Goal: Check status: Check status

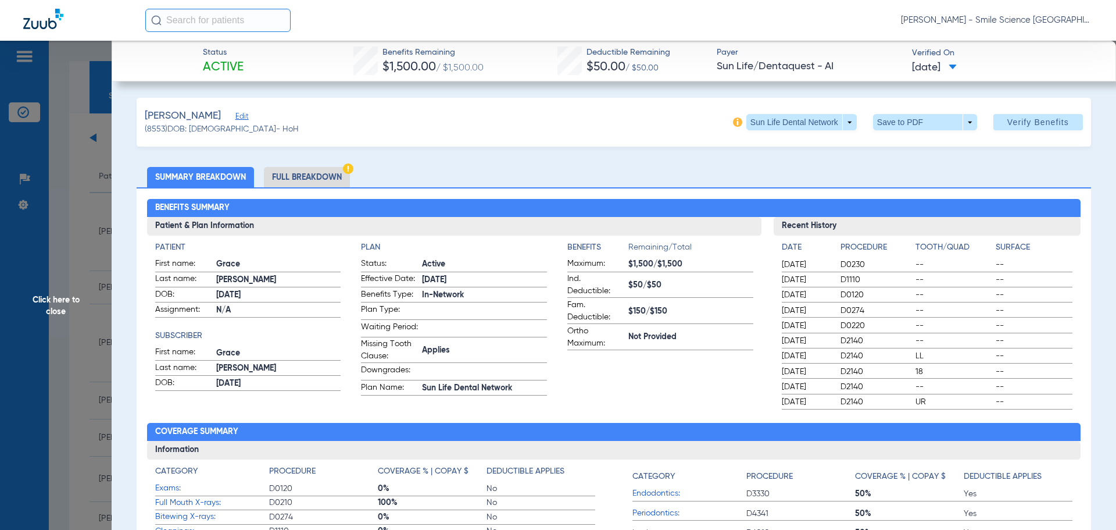
scroll to position [1162, 0]
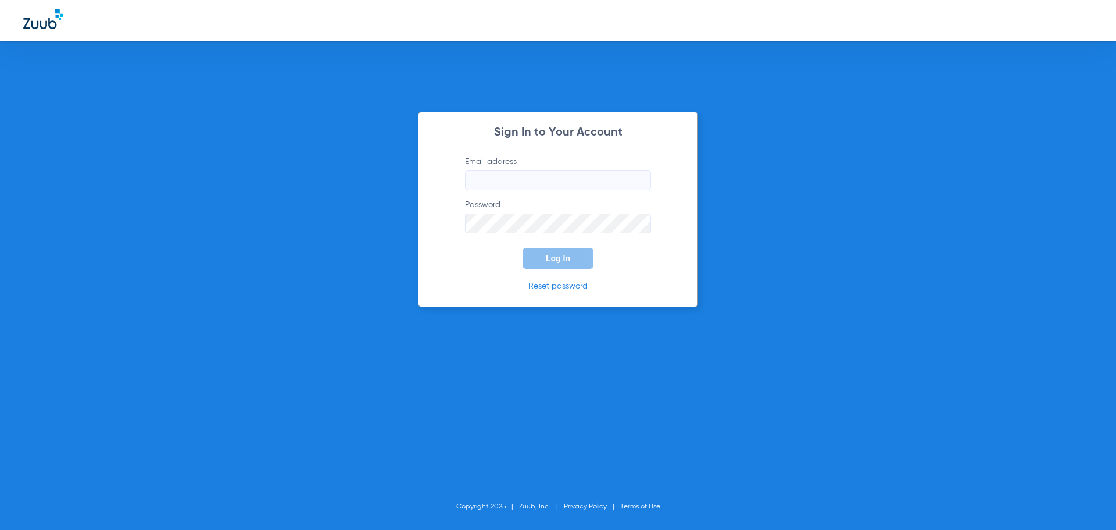
type input "[PERSON_NAME][EMAIL_ADDRESS][DOMAIN_NAME]"
click at [547, 263] on button "Log In" at bounding box center [558, 258] width 71 height 21
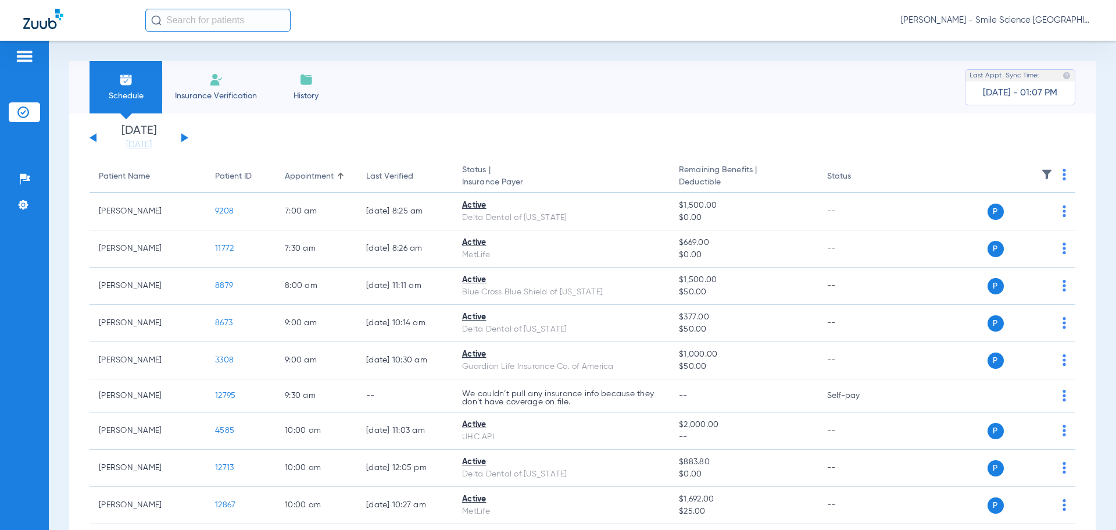
click at [181, 135] on div "[DATE] [DATE] [DATE] [DATE] [DATE] [DATE] [DATE] [DATE] [DATE] [DATE] [DATE] [D…" at bounding box center [139, 138] width 99 height 26
click at [184, 137] on button at bounding box center [184, 137] width 7 height 9
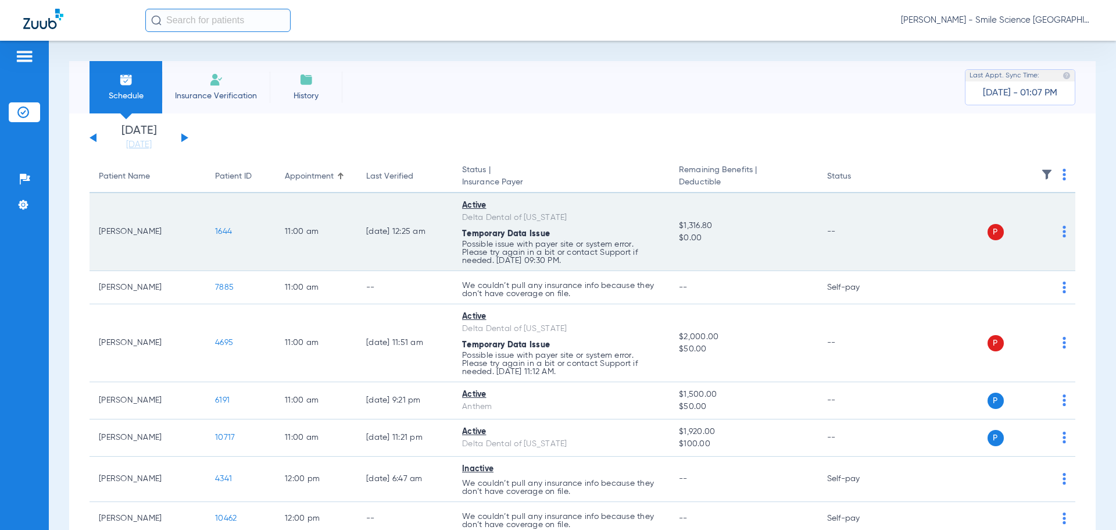
click at [223, 233] on span "1644" at bounding box center [223, 231] width 17 height 8
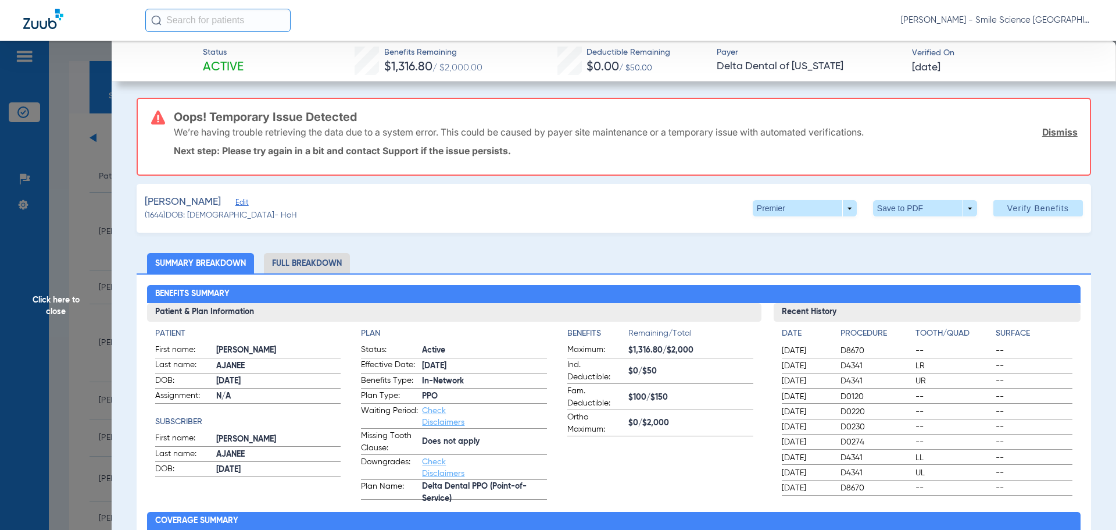
click at [71, 299] on span "Click here to close" at bounding box center [56, 306] width 112 height 530
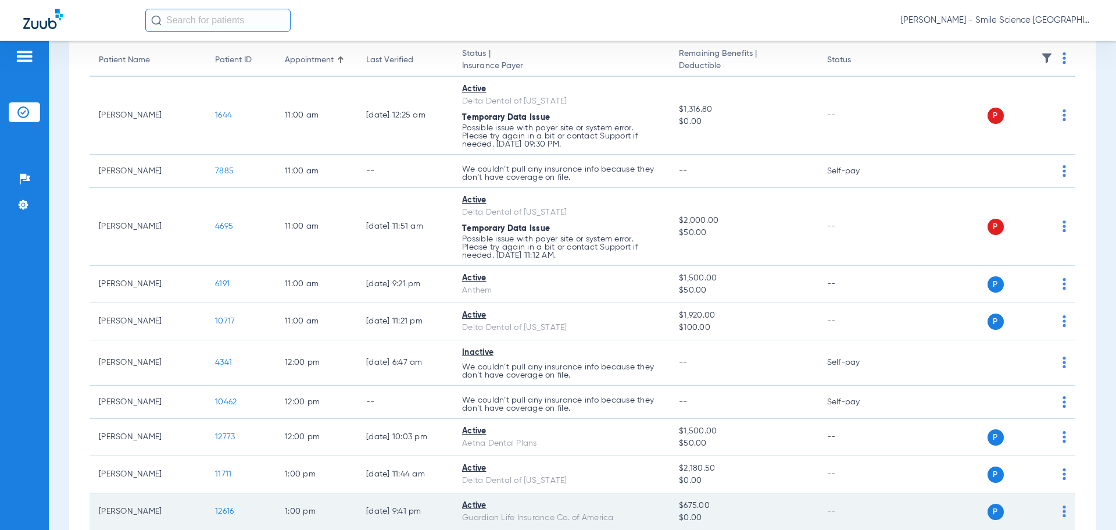
scroll to position [232, 0]
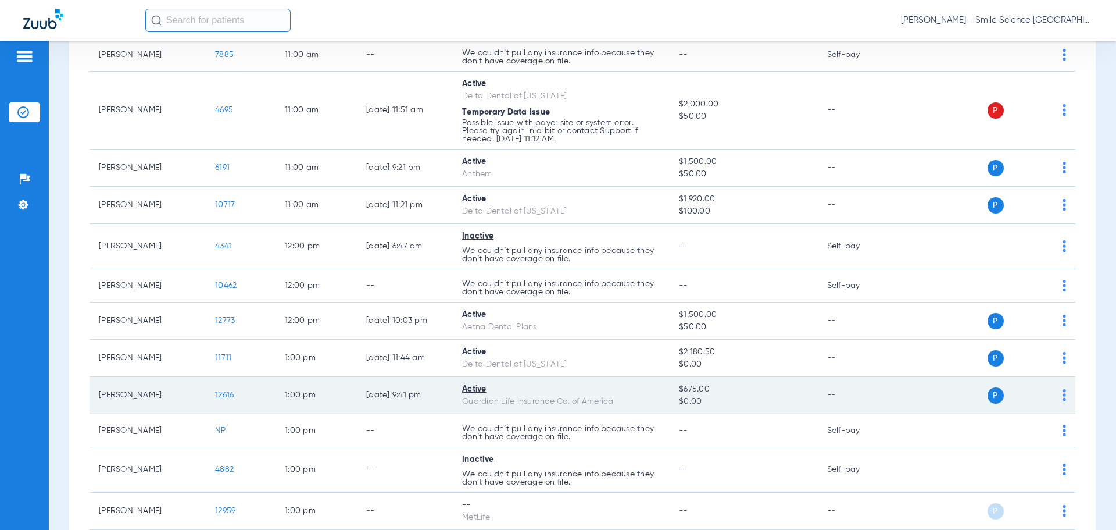
click at [232, 391] on span "12616" at bounding box center [224, 395] width 19 height 8
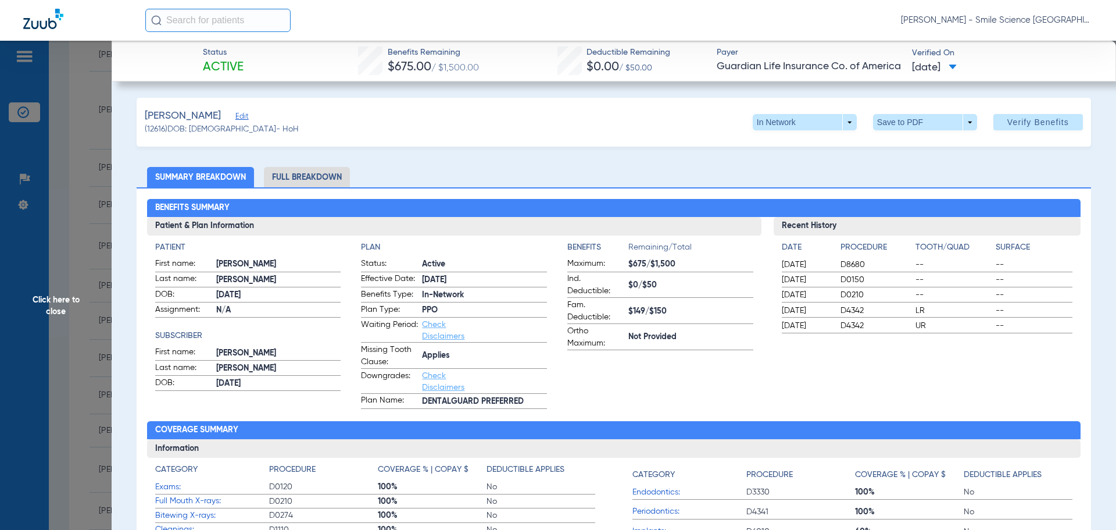
click at [71, 299] on span "Click here to close" at bounding box center [56, 306] width 112 height 530
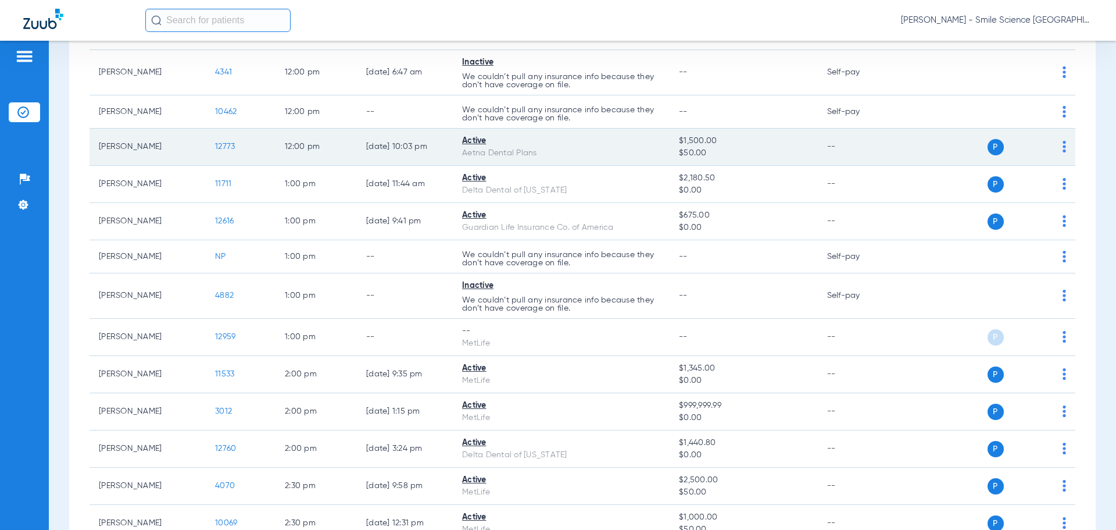
scroll to position [407, 0]
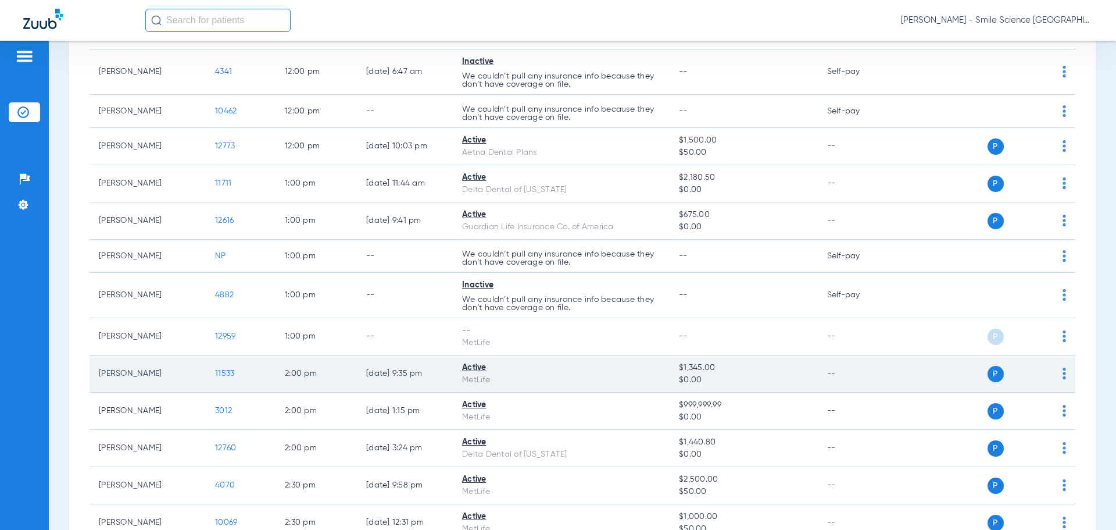
click at [231, 375] on span "11533" at bounding box center [224, 373] width 19 height 8
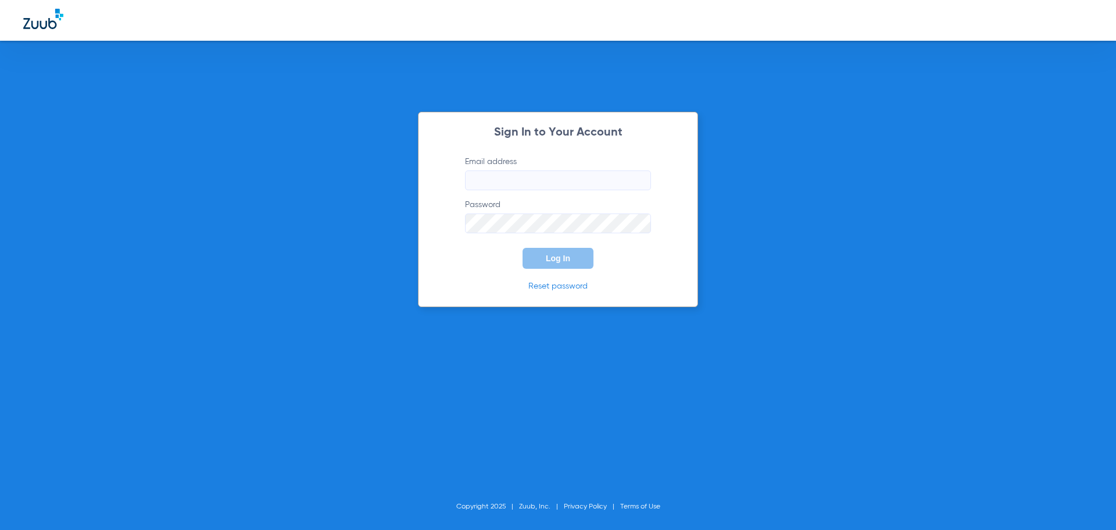
type input "[PERSON_NAME][EMAIL_ADDRESS][DOMAIN_NAME]"
click at [563, 263] on button "Log In" at bounding box center [558, 258] width 71 height 21
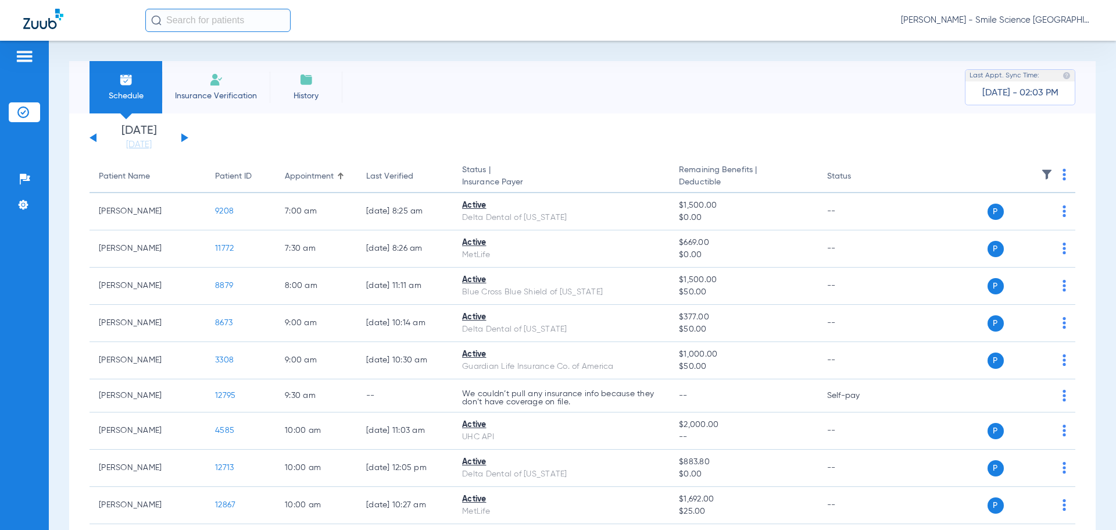
click at [185, 137] on button at bounding box center [184, 137] width 7 height 9
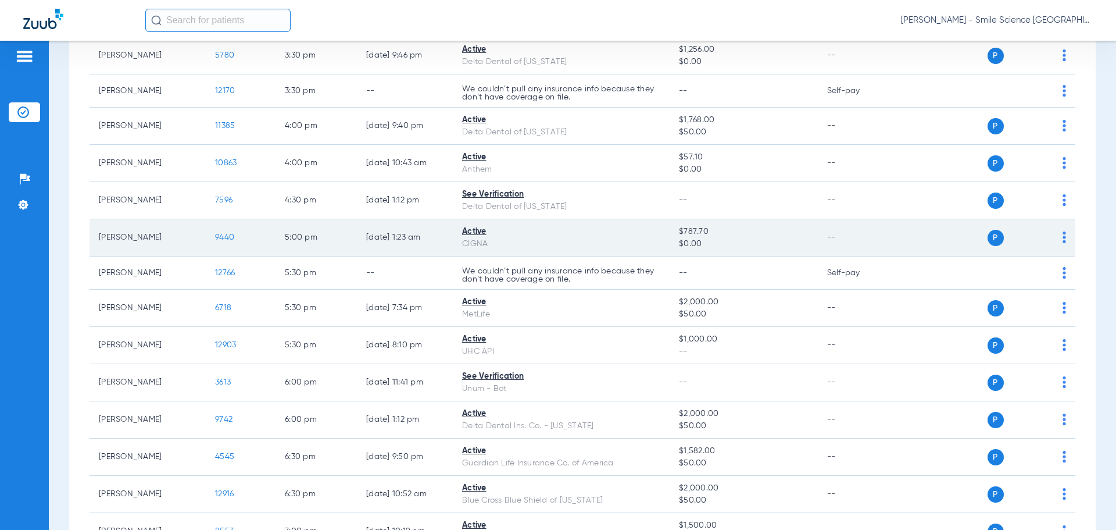
scroll to position [930, 0]
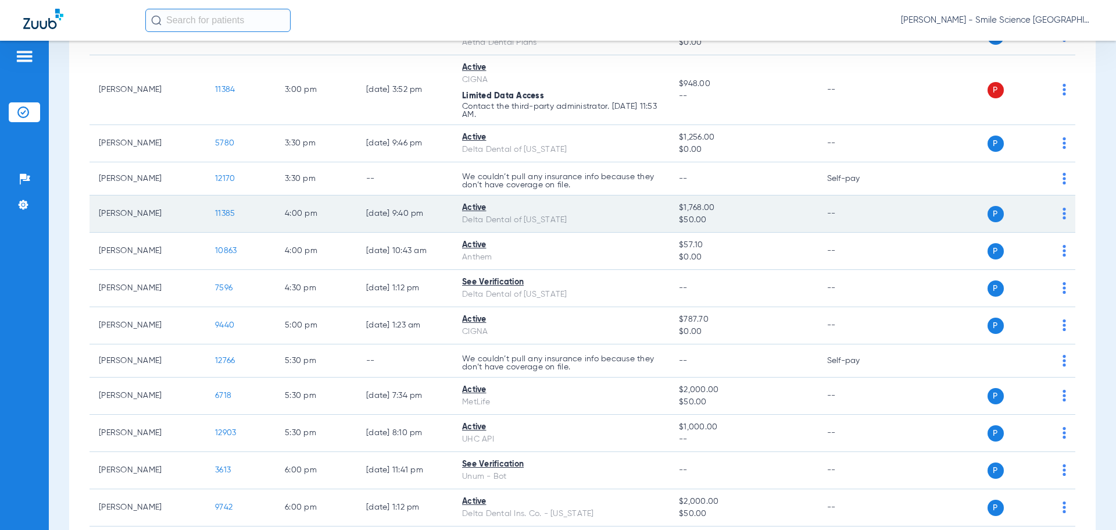
click at [223, 217] on span "11385" at bounding box center [225, 213] width 20 height 8
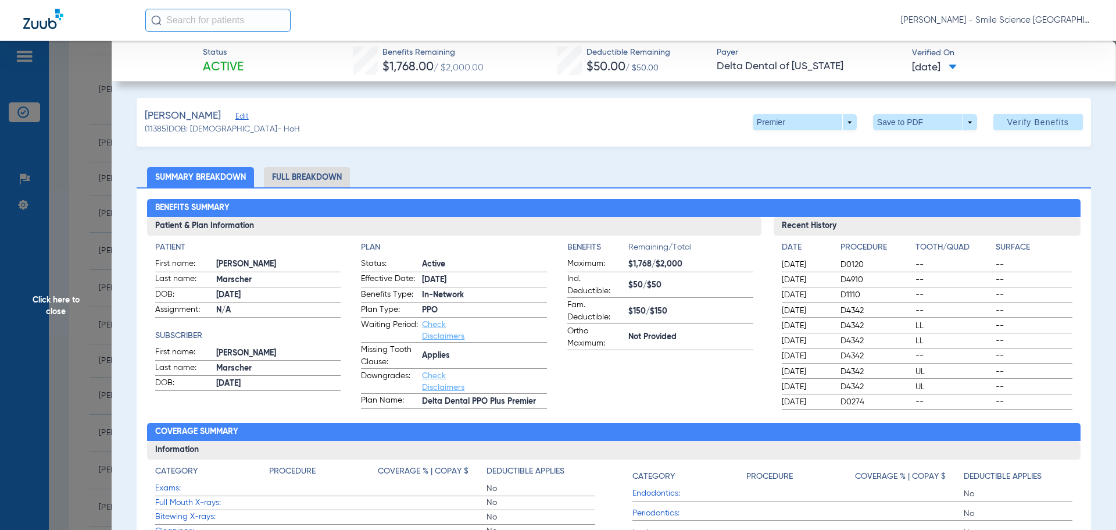
click at [56, 303] on span "Click here to close" at bounding box center [56, 306] width 112 height 530
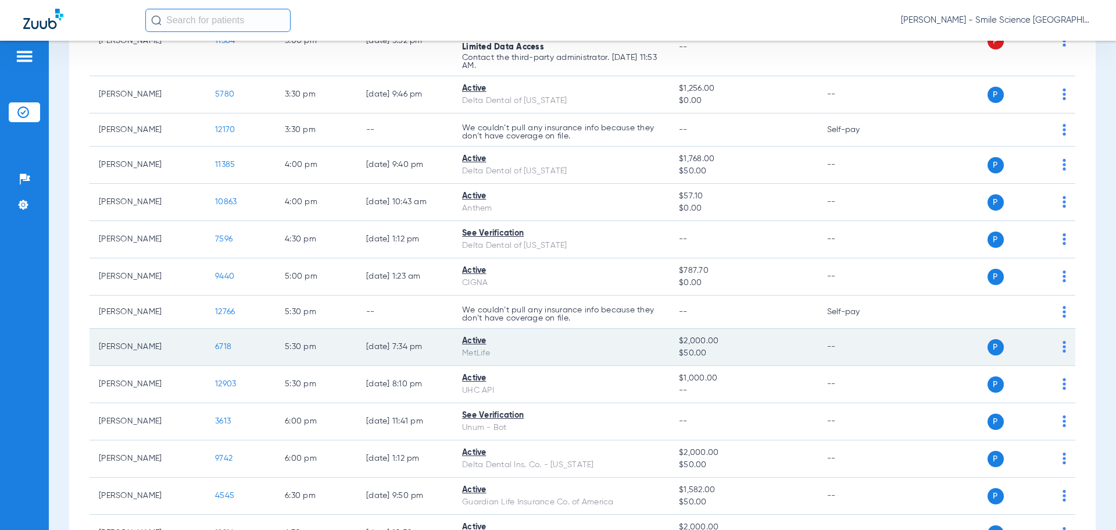
scroll to position [1046, 0]
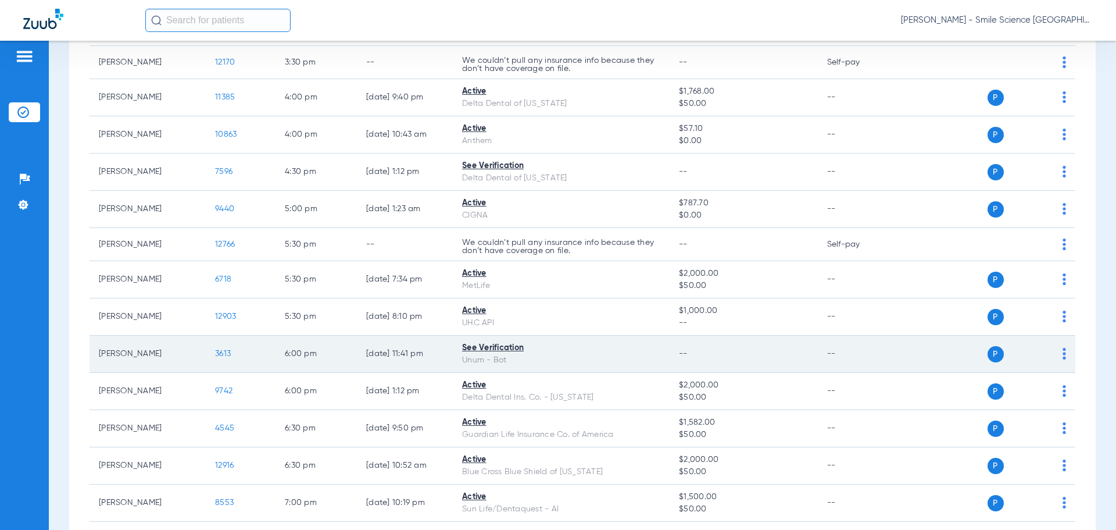
click at [221, 353] on span "3613" at bounding box center [223, 353] width 16 height 8
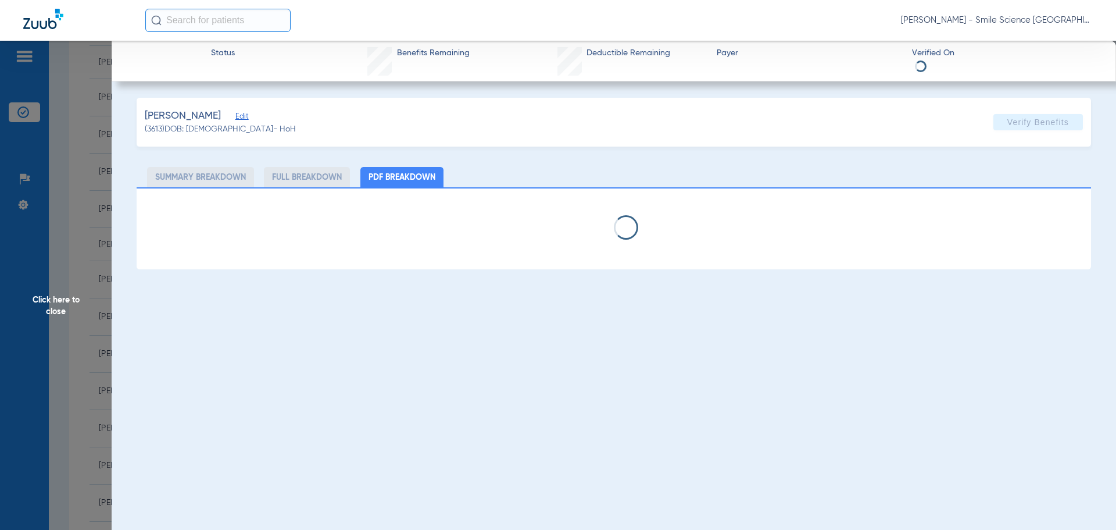
select select "page-width"
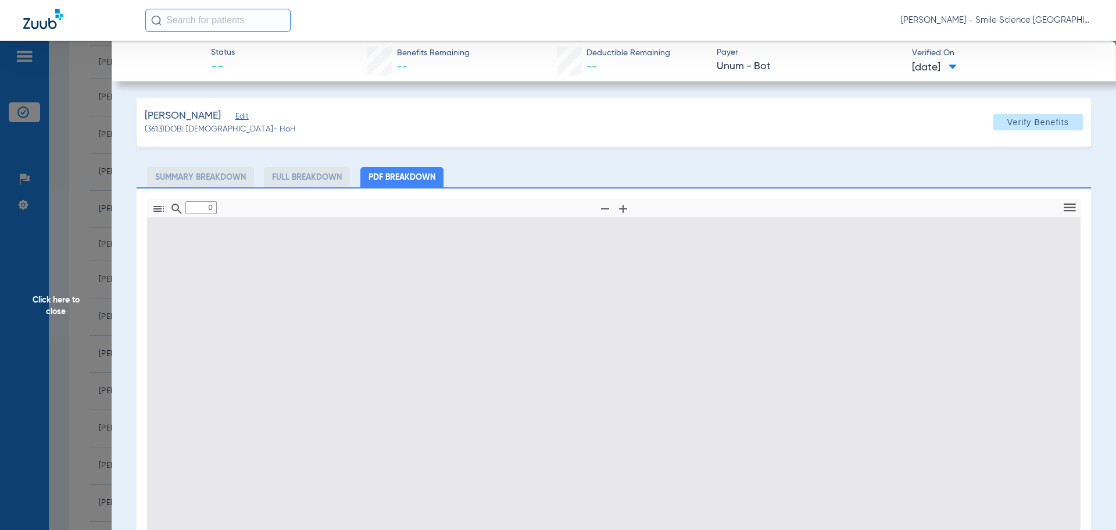
type input "1"
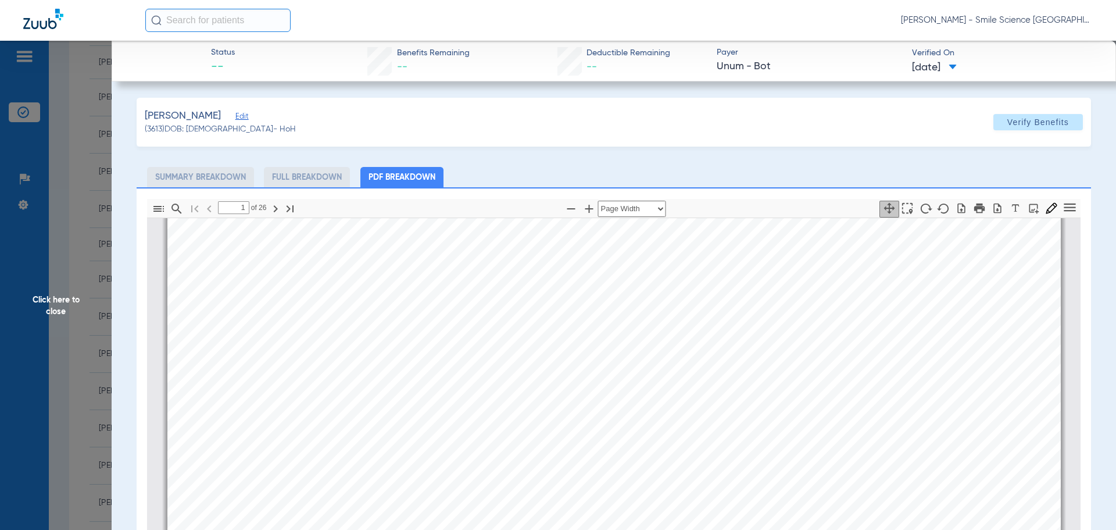
scroll to position [64, 0]
click at [68, 297] on span "Click here to close" at bounding box center [56, 306] width 112 height 530
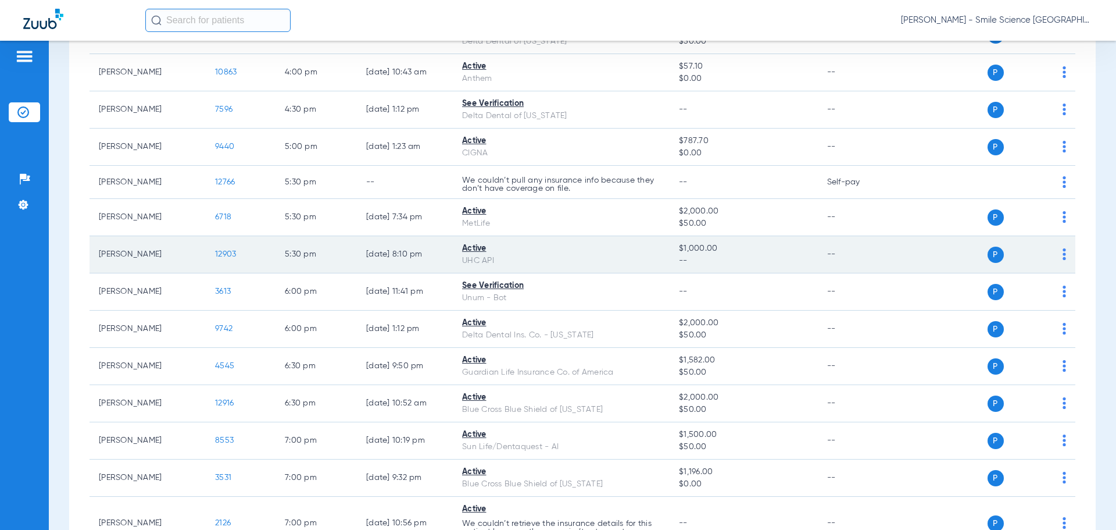
scroll to position [1203, 0]
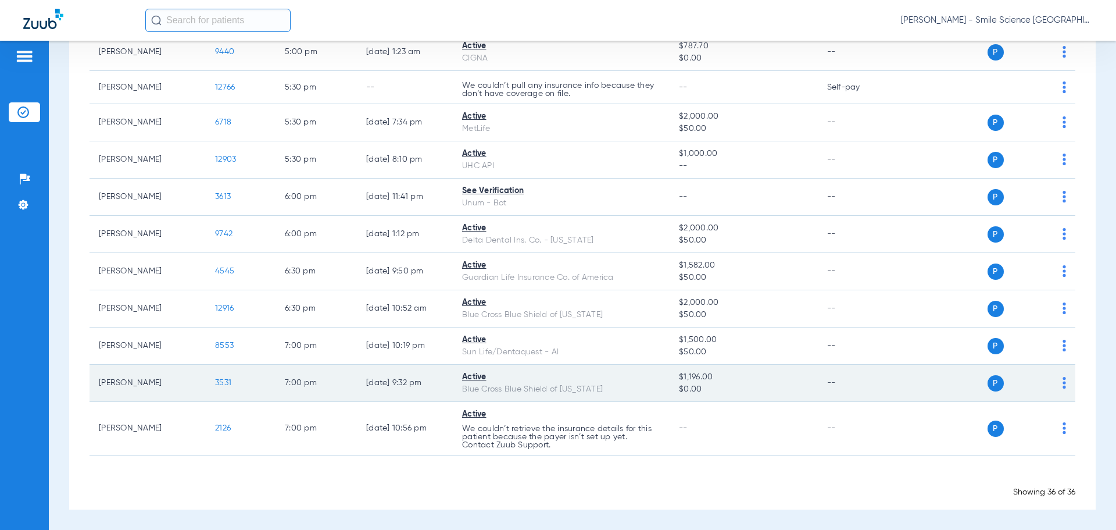
click at [221, 383] on span "3531" at bounding box center [223, 382] width 16 height 8
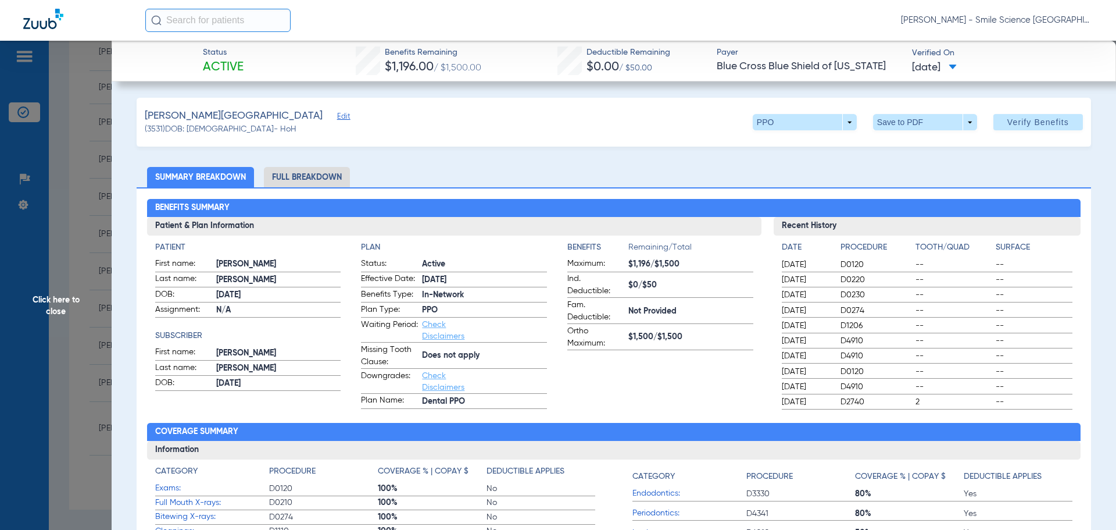
click at [42, 299] on span "Click here to close" at bounding box center [56, 306] width 112 height 530
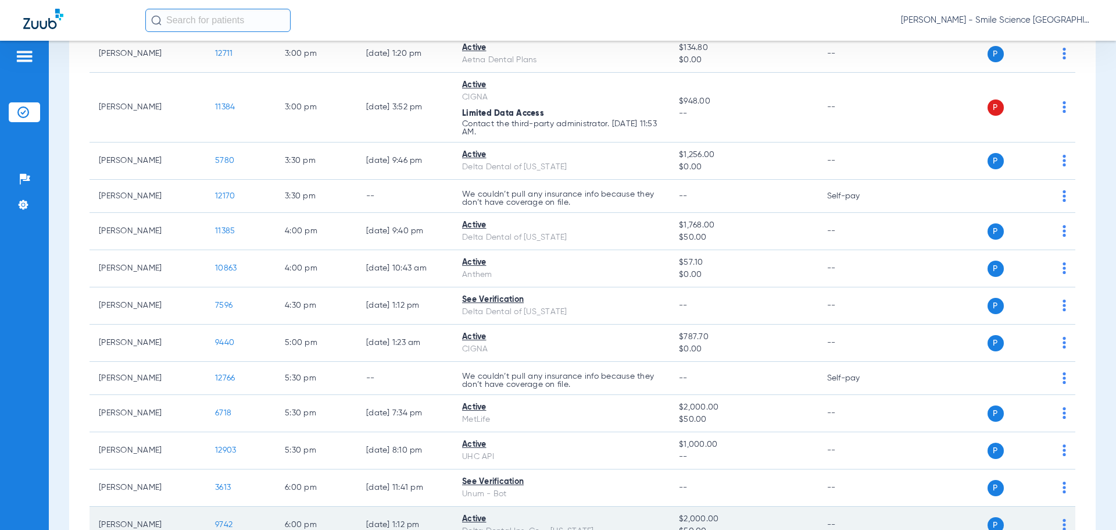
scroll to position [796, 0]
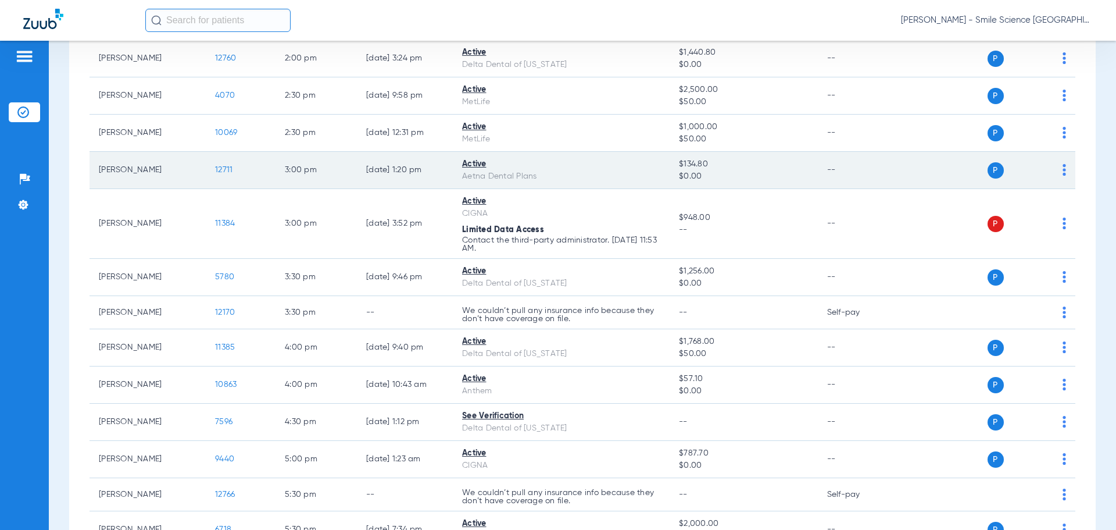
click at [230, 168] on span "12711" at bounding box center [223, 170] width 17 height 8
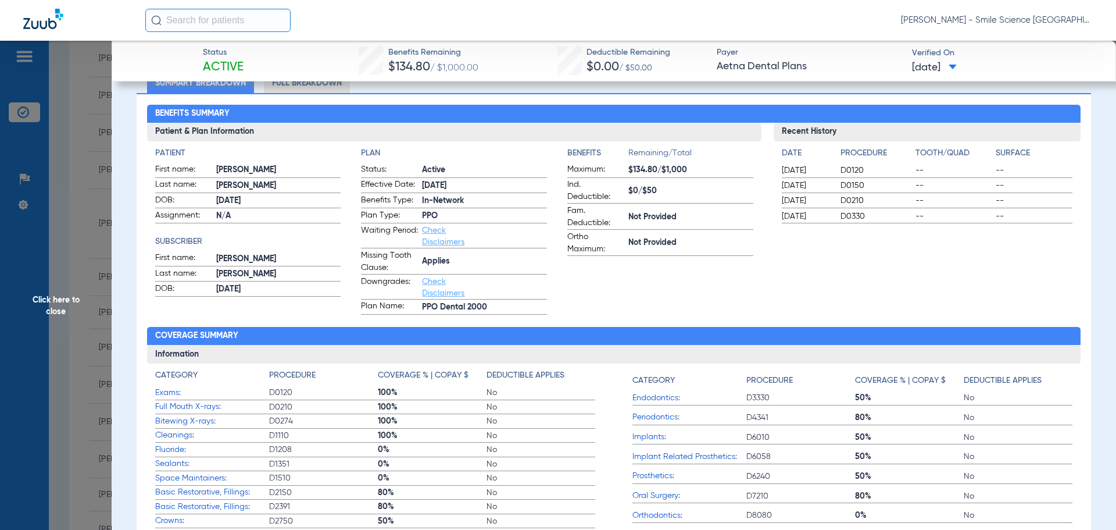
scroll to position [174, 0]
